Goal: Transaction & Acquisition: Subscribe to service/newsletter

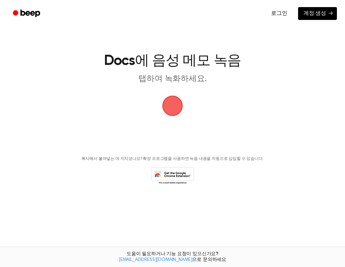
click at [319, 14] on font "계정 생성" at bounding box center [314, 13] width 23 height 5
click at [289, 12] on link "로그인" at bounding box center [279, 14] width 30 height 16
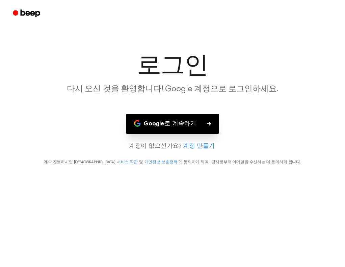
click at [191, 125] on font "Google로 계속하기" at bounding box center [169, 123] width 53 height 6
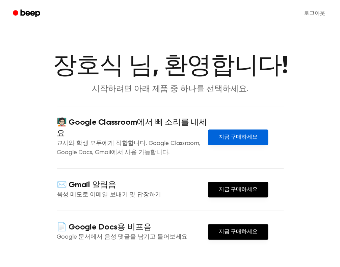
click at [235, 132] on link "지금 구매하세요" at bounding box center [238, 137] width 60 height 16
